Goal: Task Accomplishment & Management: Use online tool/utility

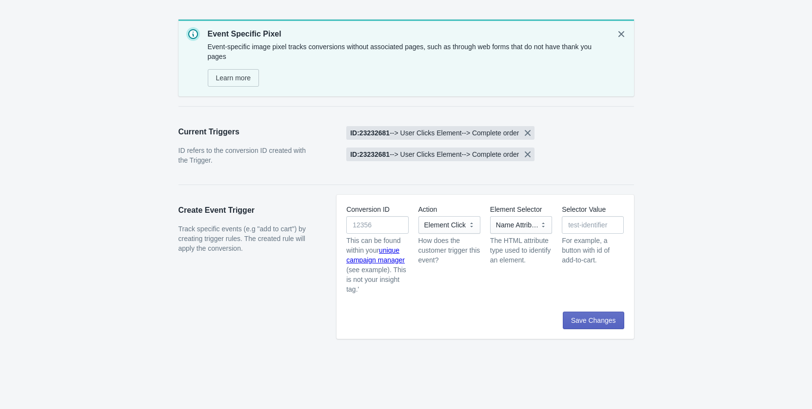
select select "name"
click at [463, 230] on select "Element Click" at bounding box center [449, 225] width 62 height 18
click at [418, 216] on select "Element Click" at bounding box center [449, 225] width 62 height 18
click at [601, 228] on input "Selector Value" at bounding box center [593, 225] width 62 height 18
type input "Purchase"
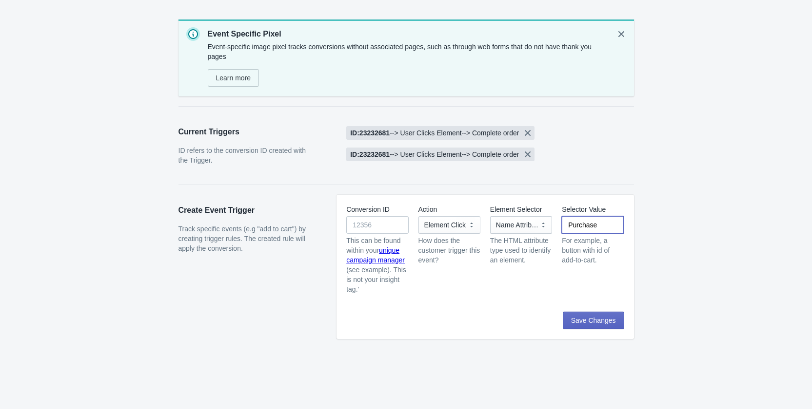
click at [376, 155] on b "ID: 23232681" at bounding box center [369, 155] width 39 height 8
copy b "23232681"
click at [368, 228] on input "Conversion ID" at bounding box center [377, 225] width 62 height 18
paste input "23232681"
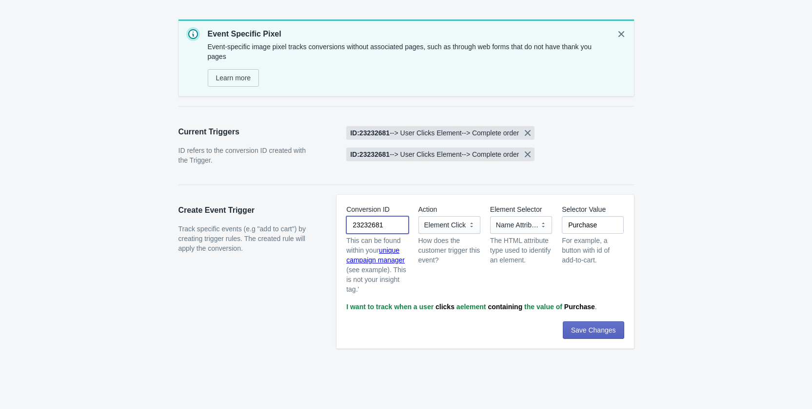
type input "23232681"
click at [469, 230] on select "Element Click" at bounding box center [449, 225] width 62 height 18
click at [592, 327] on span "Save Changes" at bounding box center [593, 331] width 45 height 8
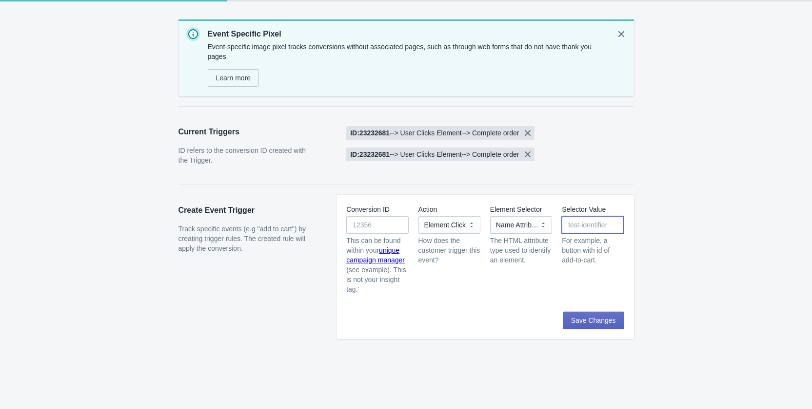
click at [598, 229] on input "Selector Value" at bounding box center [593, 225] width 62 height 18
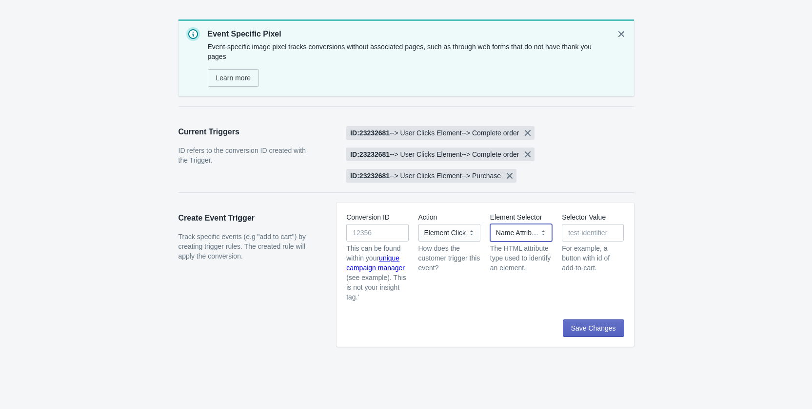
click at [530, 236] on select "ID Class Name Name Attribute Data Attribute" at bounding box center [521, 233] width 62 height 18
select select "dataAttribute"
click at [490, 224] on select "ID Class Name Name Attribute Data Attribute" at bounding box center [521, 233] width 62 height 18
click at [397, 232] on input "Conversion ID" at bounding box center [377, 233] width 62 height 18
paste input "23232681"
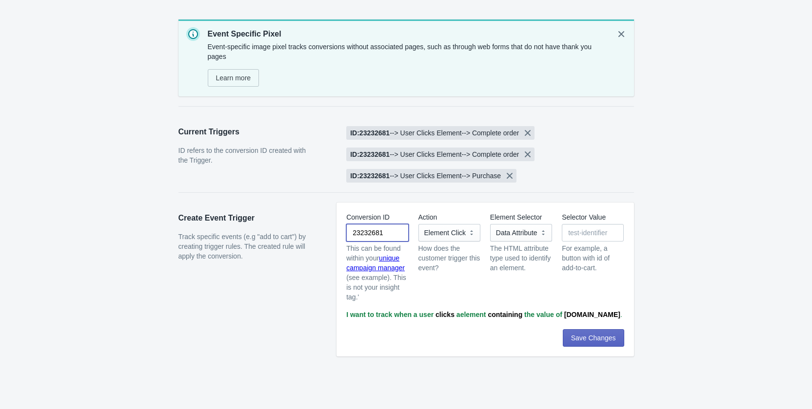
type input "23232681"
click at [583, 232] on input "Selector Value" at bounding box center [593, 233] width 62 height 18
type input "Check"
click at [531, 155] on icon "Remove [object Object], -->, ,User Clicks Element, -->, ,Complete order" at bounding box center [528, 155] width 10 height 10
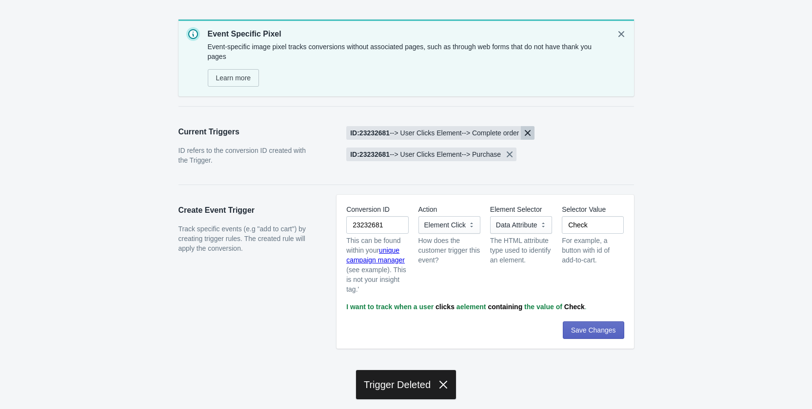
click at [532, 135] on icon "Remove [object Object], -->, ,User Clicks Element, -->, ,Complete order" at bounding box center [528, 133] width 10 height 10
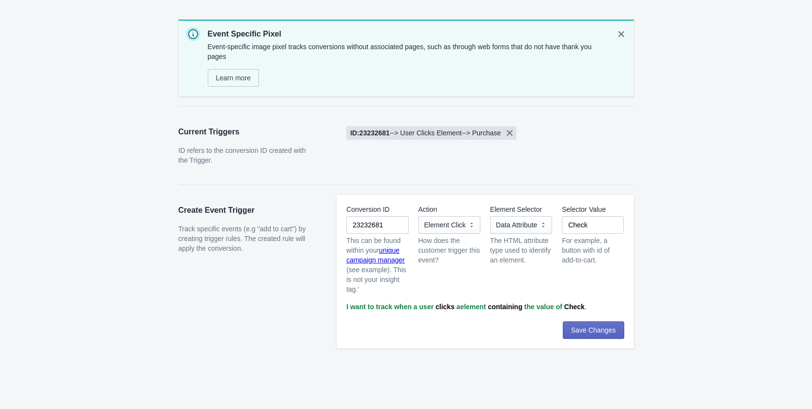
click at [589, 251] on div "For example, a button with id of add-to-cart." at bounding box center [593, 250] width 62 height 29
click at [395, 230] on input "23232681" at bounding box center [377, 225] width 62 height 18
